Goal: Task Accomplishment & Management: Manage account settings

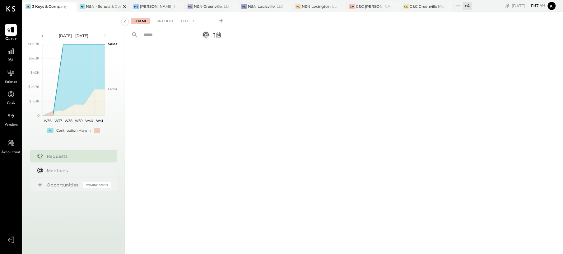
click at [103, 9] on div "N&N - Senoia & Corporate" at bounding box center [103, 6] width 35 height 5
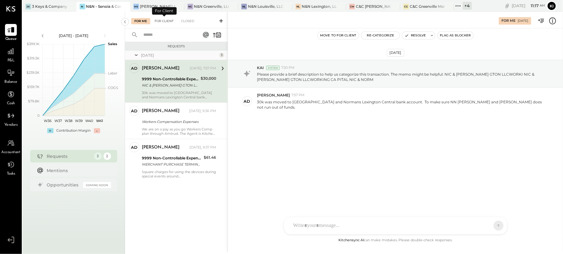
click at [174, 21] on div "For Client" at bounding box center [164, 21] width 25 height 6
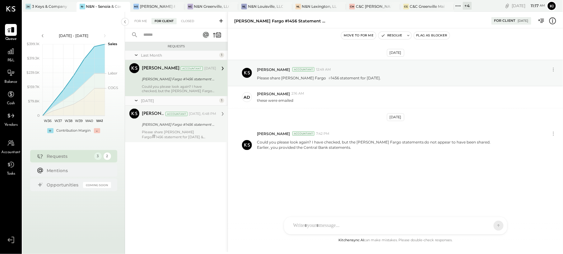
click at [205, 127] on div "[PERSON_NAME] Fargo #1456 statement for [DATE] & [DATE]." at bounding box center [178, 124] width 72 height 6
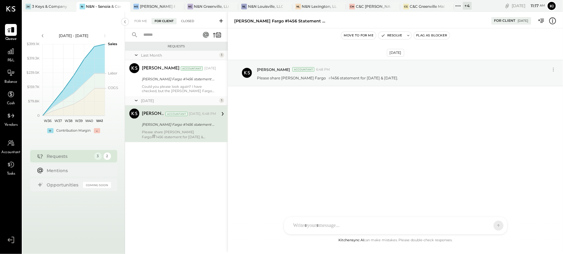
click at [186, 18] on div "Closed" at bounding box center [187, 21] width 19 height 6
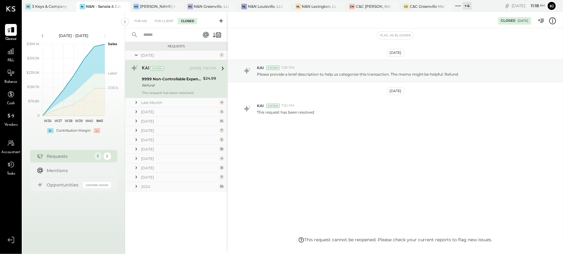
click at [178, 103] on div "Last Month" at bounding box center [179, 102] width 77 height 5
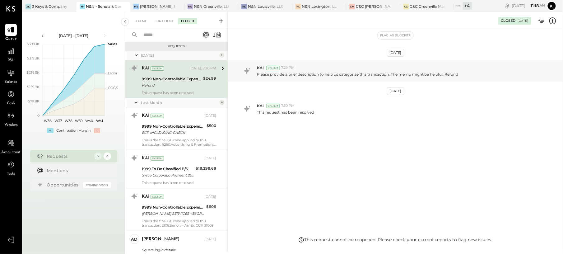
click at [166, 13] on div "For Me For Client Closed" at bounding box center [176, 20] width 103 height 16
click at [165, 22] on div "For Client" at bounding box center [164, 21] width 25 height 6
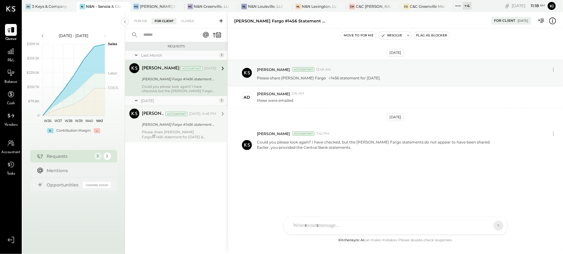
click at [156, 133] on span "#" at bounding box center [154, 136] width 4 height 7
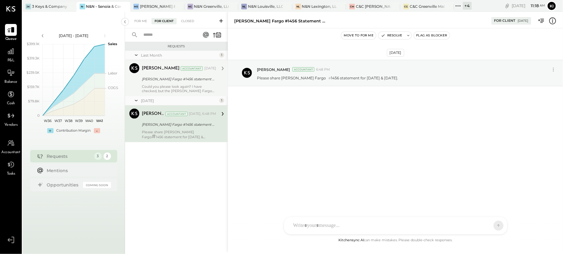
click at [186, 86] on div "Could you please look again? I have checked, but the [PERSON_NAME] Fargo statem…" at bounding box center [179, 88] width 74 height 9
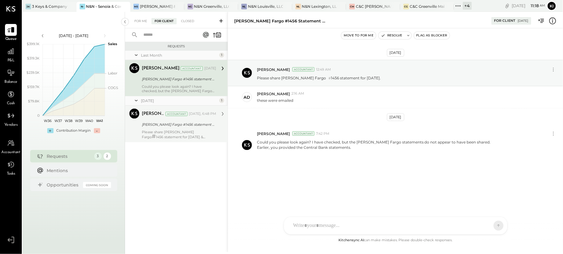
click at [144, 17] on div "For Me For Client Closed" at bounding box center [176, 20] width 103 height 16
click at [141, 21] on div "For Me" at bounding box center [140, 21] width 19 height 6
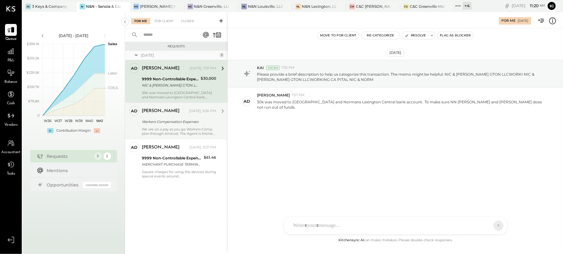
click at [170, 122] on div "Workers Compensation Expenses" at bounding box center [178, 122] width 72 height 6
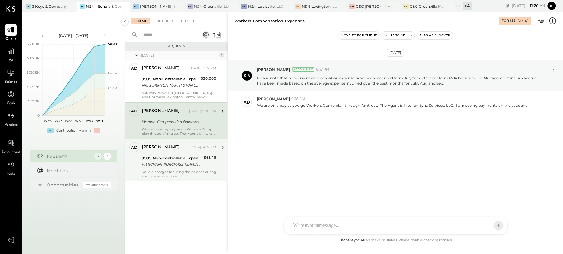
click at [184, 167] on div "MERCHANT PURCHASE TERMINAL 46921 MERCHANT PURCHASE TERMINAL 469216 SQ DECISION …" at bounding box center [172, 164] width 60 height 6
